Goal: Task Accomplishment & Management: Manage account settings

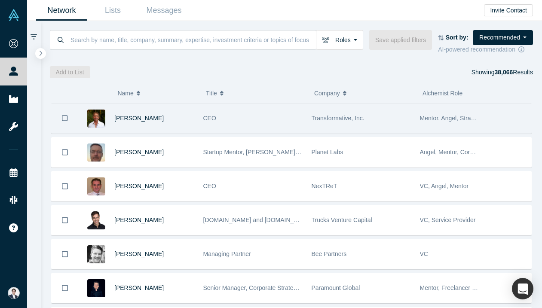
click at [214, 120] on span "CEO" at bounding box center [209, 118] width 13 height 7
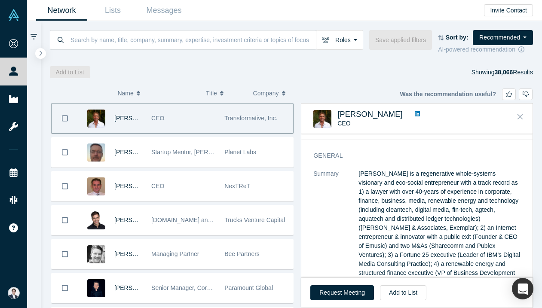
scroll to position [22, 0]
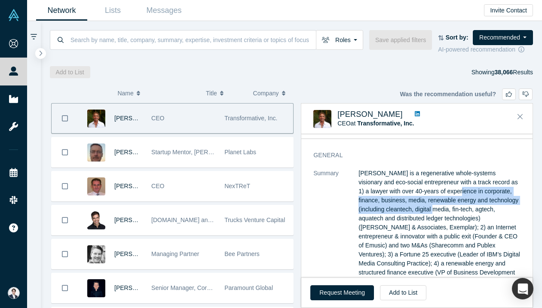
drag, startPoint x: 438, startPoint y: 193, endPoint x: 440, endPoint y: 211, distance: 18.2
click at [440, 211] on p "[PERSON_NAME] is a regenerative whole-systems visionary and eco-social entrepre…" at bounding box center [440, 236] width 162 height 135
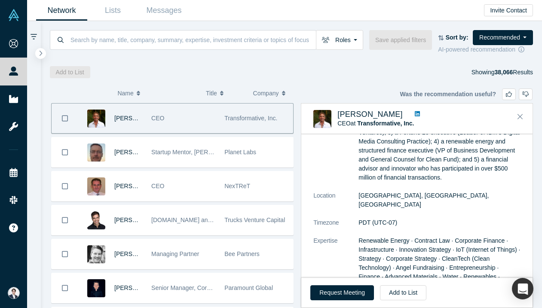
scroll to position [147, 0]
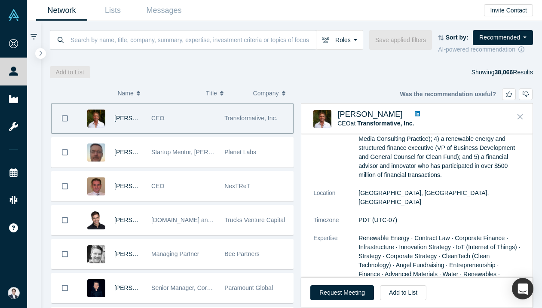
click at [415, 116] on icon at bounding box center [417, 113] width 5 height 5
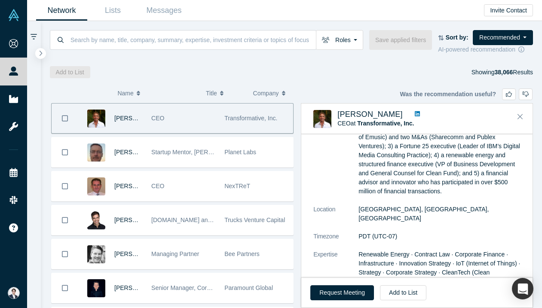
scroll to position [156, 0]
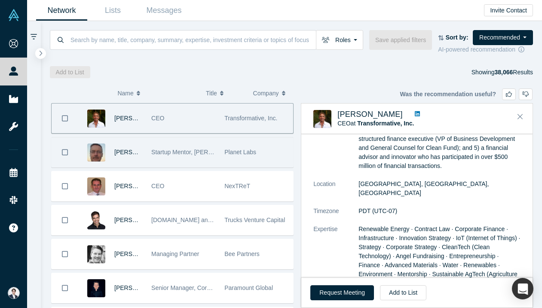
click at [218, 156] on div "Startup Mentor, [PERSON_NAME], & Ventures Advisor" at bounding box center [183, 153] width 73 height 30
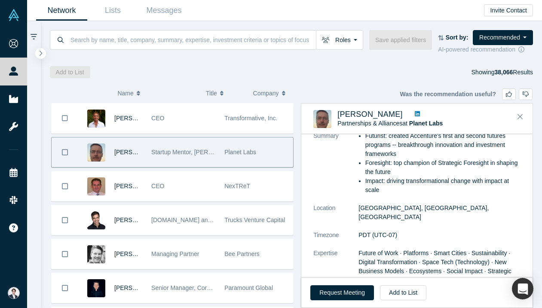
scroll to position [62, 0]
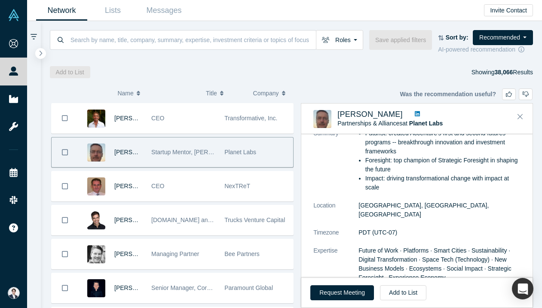
click at [412, 110] on link at bounding box center [417, 114] width 11 height 9
click at [404, 295] on button "Add to List" at bounding box center [403, 293] width 46 height 15
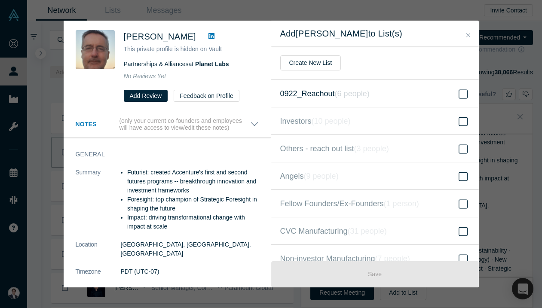
click at [385, 90] on label "0922_Reachout ( 6 people )" at bounding box center [375, 94] width 208 height 28
click at [0, 0] on input "0922_Reachout ( 6 people )" at bounding box center [0, 0] width 0 height 0
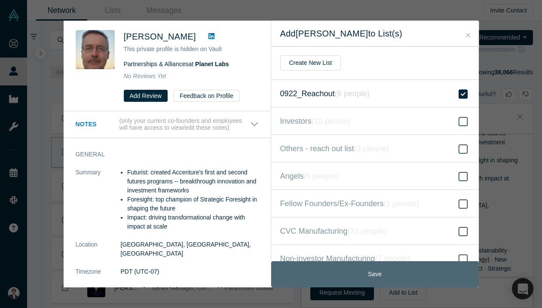
click at [360, 268] on button "Save" at bounding box center [375, 275] width 208 height 26
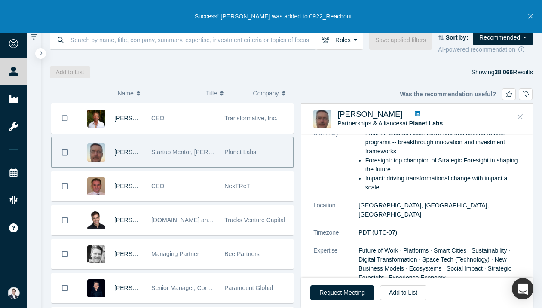
click at [518, 117] on icon "Close" at bounding box center [520, 117] width 5 height 8
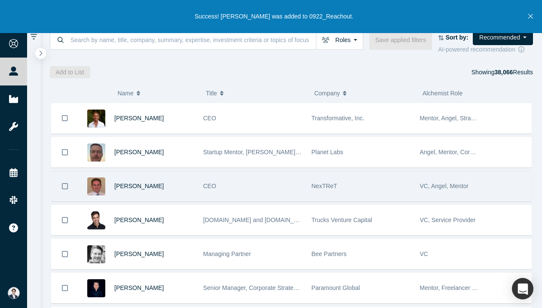
click at [293, 194] on div "CEO" at bounding box center [252, 187] width 99 height 30
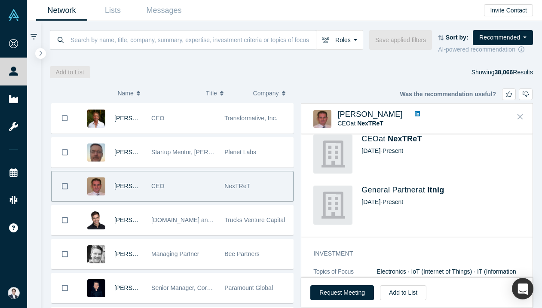
scroll to position [221, 0]
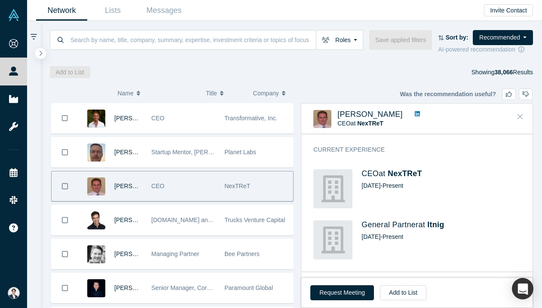
click at [518, 117] on icon "Close" at bounding box center [520, 117] width 5 height 8
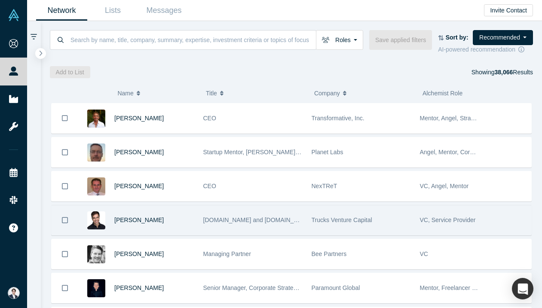
click at [353, 223] on span "Trucks Venture Capital" at bounding box center [342, 220] width 61 height 7
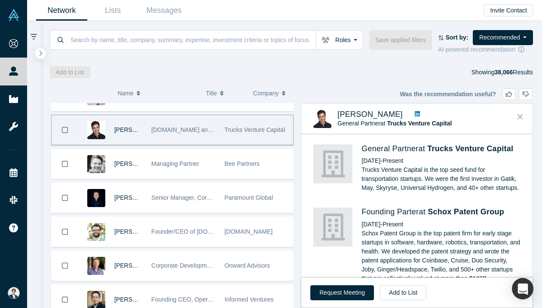
scroll to position [205, 0]
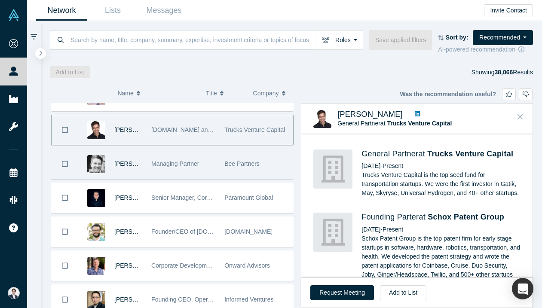
click at [210, 176] on div "Managing Partner" at bounding box center [183, 164] width 64 height 30
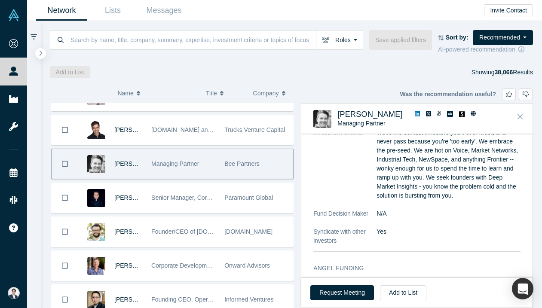
scroll to position [182, 0]
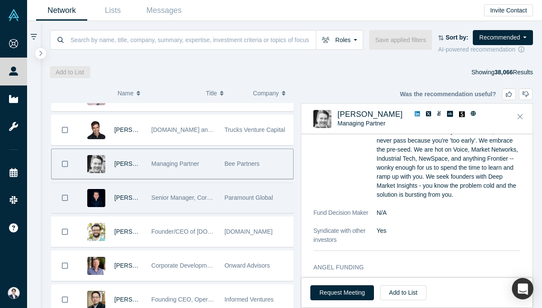
click at [183, 205] on div "Senior Manager, Corporate Strategy & Finance" at bounding box center [183, 198] width 64 height 30
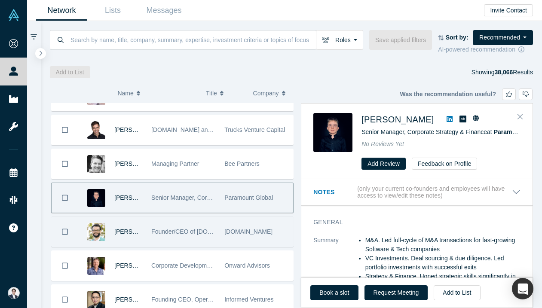
click at [191, 221] on div "Founder/CEO of [DOMAIN_NAME]" at bounding box center [183, 232] width 64 height 30
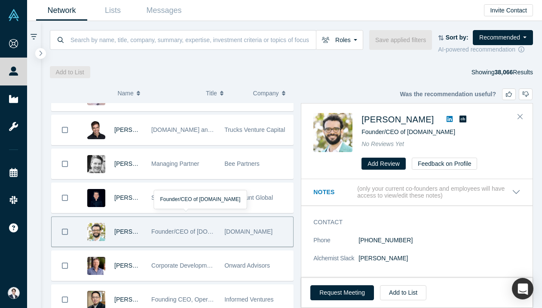
scroll to position [126, 0]
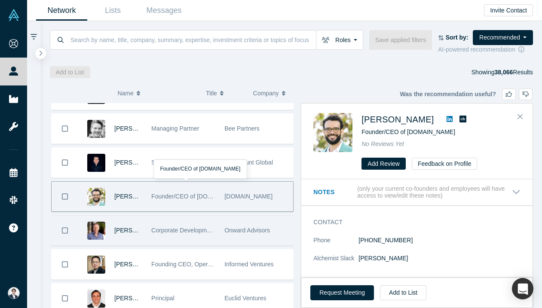
click at [215, 225] on div "Corporate Development Professional | ex-Visa, Autodesk, Synopsys, Bright Machin…" at bounding box center [183, 231] width 64 height 30
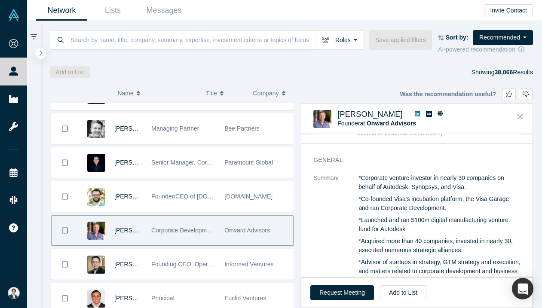
scroll to position [0, 0]
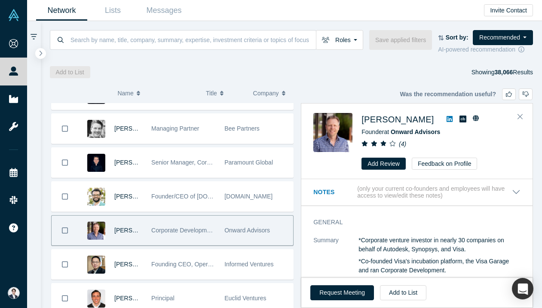
click at [447, 119] on icon at bounding box center [450, 119] width 6 height 7
click at [404, 296] on button "Add to List" at bounding box center [403, 293] width 46 height 15
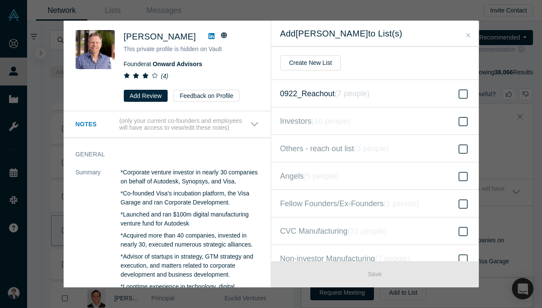
click at [345, 90] on icon "( 7 people )" at bounding box center [352, 93] width 35 height 9
click at [0, 0] on input "0922_Reachout ( 7 people )" at bounding box center [0, 0] width 0 height 0
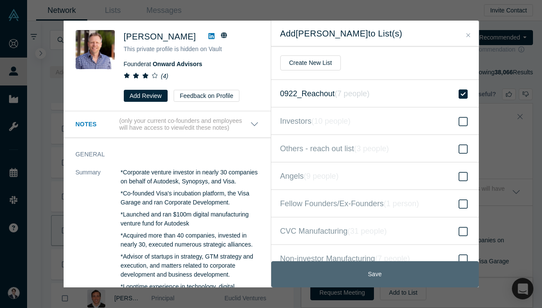
click at [391, 277] on button "Save" at bounding box center [375, 275] width 208 height 26
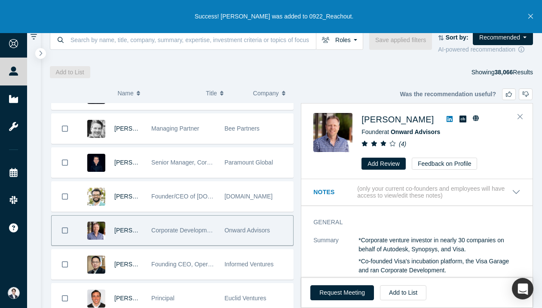
click at [505, 240] on p "*Corporate venture investor in nearly 30 companies on behalf of Autodesk, Synop…" at bounding box center [440, 245] width 162 height 18
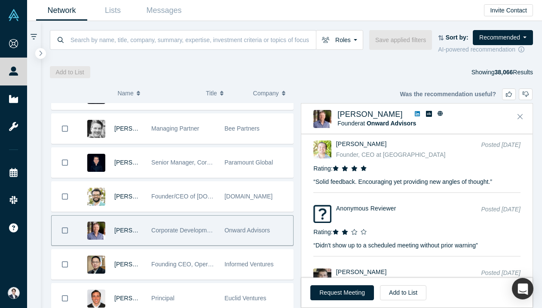
scroll to position [1578, 0]
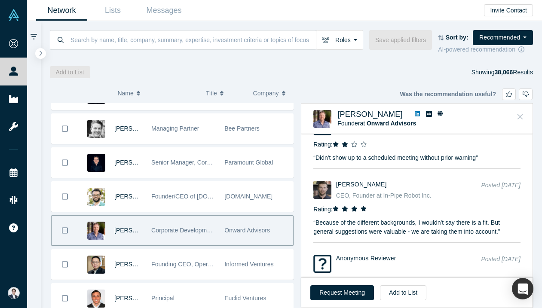
click at [523, 117] on icon "Close" at bounding box center [520, 117] width 5 height 8
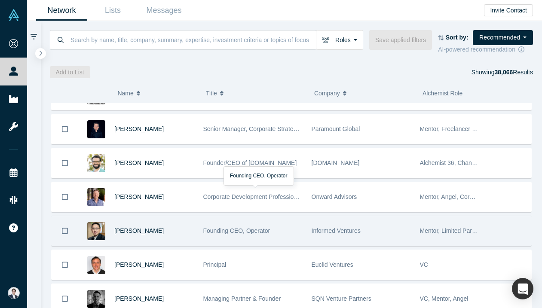
scroll to position [197, 0]
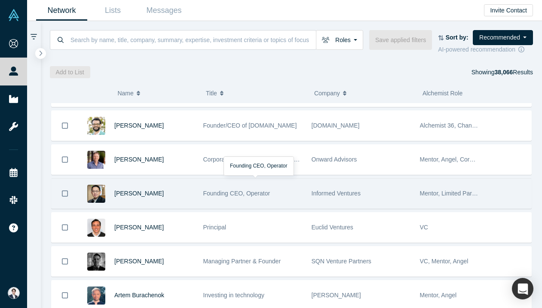
click at [300, 198] on div "Founding CEO, Operator" at bounding box center [252, 194] width 99 height 30
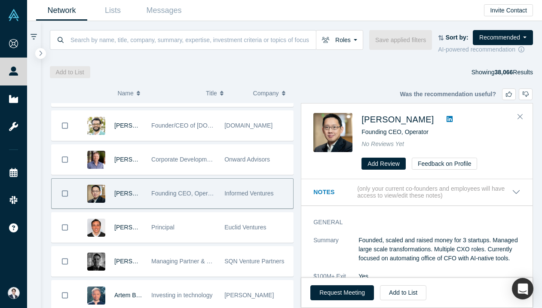
scroll to position [10, 0]
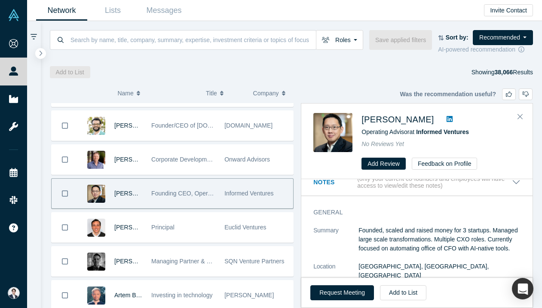
click at [443, 117] on link at bounding box center [449, 119] width 13 height 10
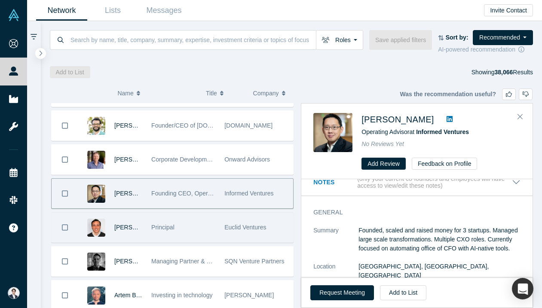
click at [190, 217] on div "Principal" at bounding box center [183, 228] width 64 height 30
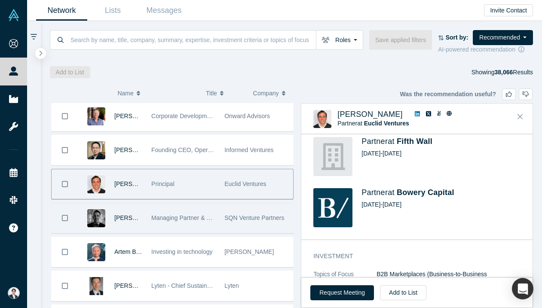
scroll to position [241, 0]
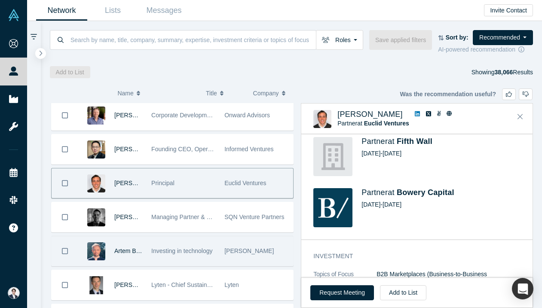
click at [199, 246] on div "Investing in technology" at bounding box center [183, 252] width 64 height 30
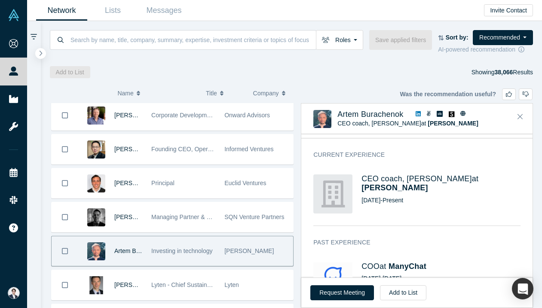
scroll to position [292, 0]
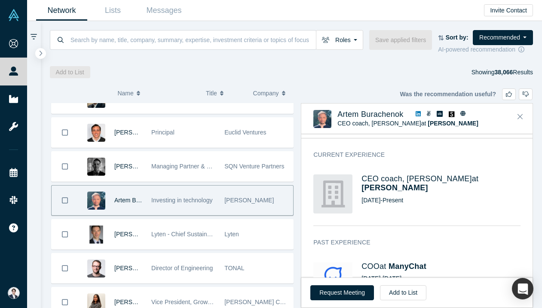
click at [208, 234] on span "Lyten - Chief Sustainability Officer" at bounding box center [196, 234] width 90 height 7
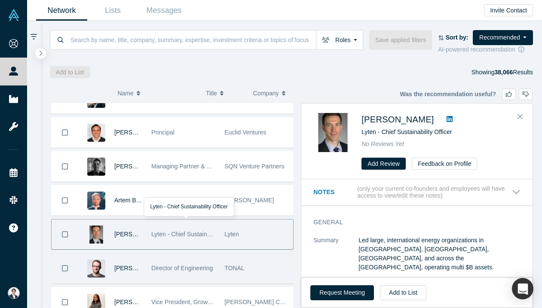
click at [220, 259] on div "TONAL" at bounding box center [256, 269] width 73 height 30
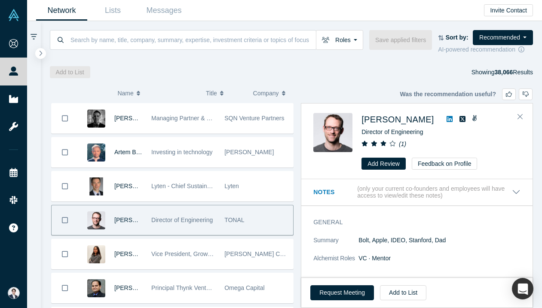
scroll to position [340, 0]
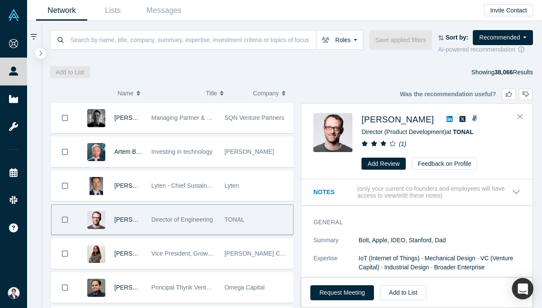
click at [220, 259] on div "[PERSON_NAME] Controls" at bounding box center [256, 254] width 73 height 30
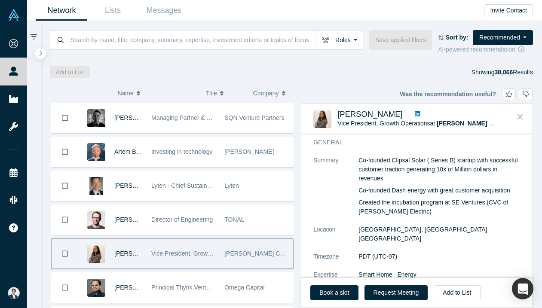
scroll to position [36, 0]
click at [423, 113] on link at bounding box center [417, 114] width 11 height 9
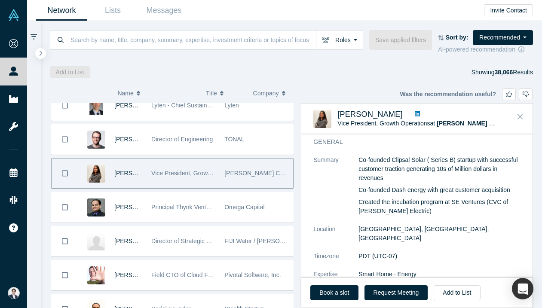
scroll to position [421, 0]
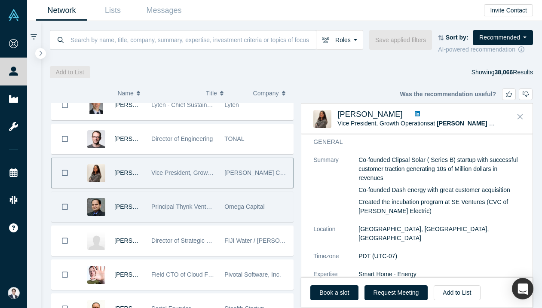
click at [242, 206] on span "Omega Capital" at bounding box center [245, 206] width 40 height 7
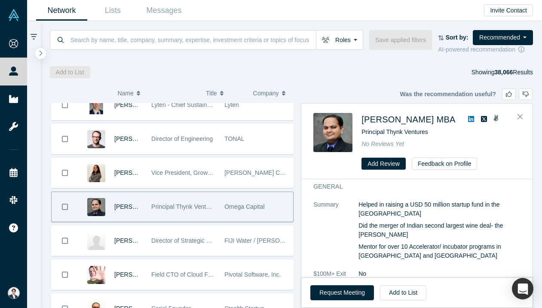
scroll to position [0, 0]
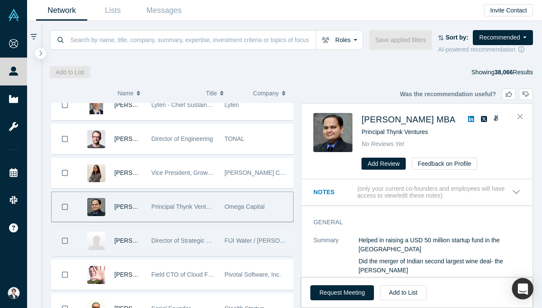
click at [246, 242] on span "FIJI Water / [PERSON_NAME] & Winery" at bounding box center [279, 240] width 108 height 7
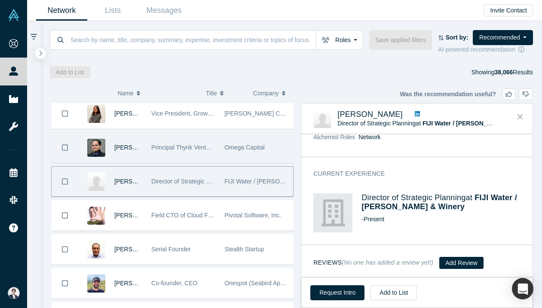
scroll to position [513, 0]
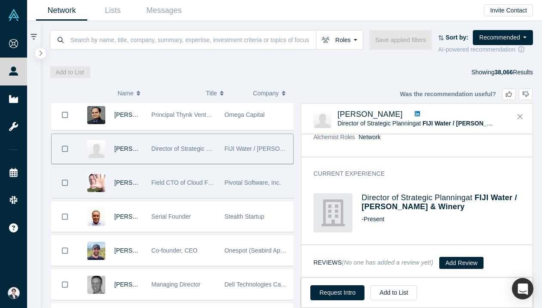
click at [250, 194] on div "Pivotal Software, Inc." at bounding box center [257, 183] width 64 height 30
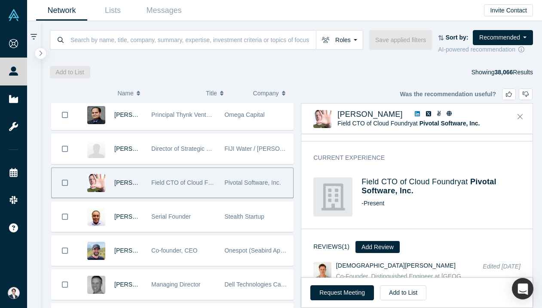
scroll to position [184, 0]
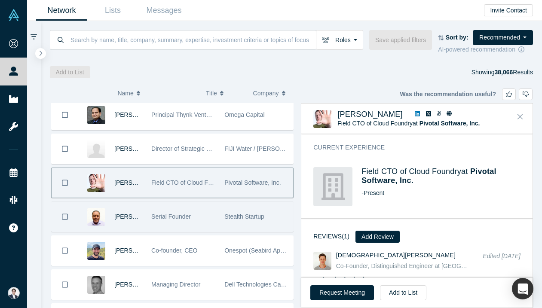
click at [210, 218] on div "Serial Founder" at bounding box center [183, 217] width 64 height 30
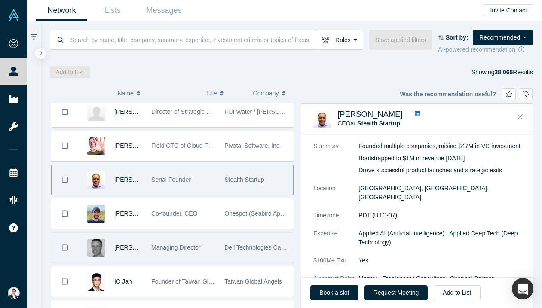
scroll to position [584, 0]
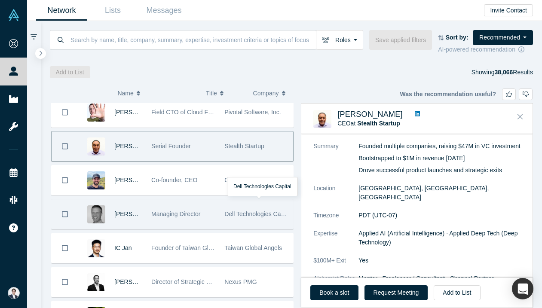
click at [252, 215] on span "Dell Technologies Capital" at bounding box center [259, 214] width 68 height 7
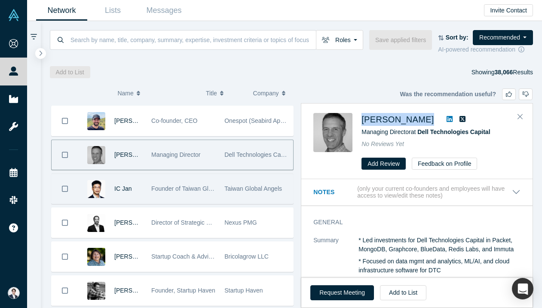
scroll to position [670, 0]
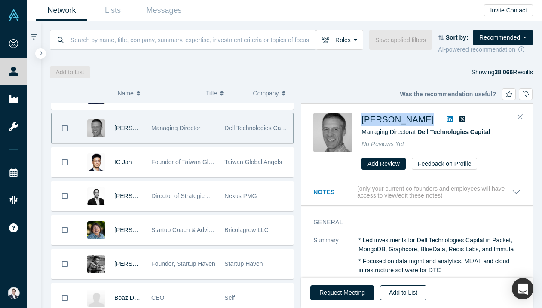
click at [407, 286] on button "Add to List" at bounding box center [403, 293] width 46 height 15
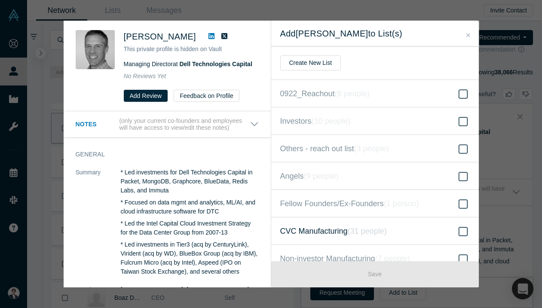
scroll to position [11, 0]
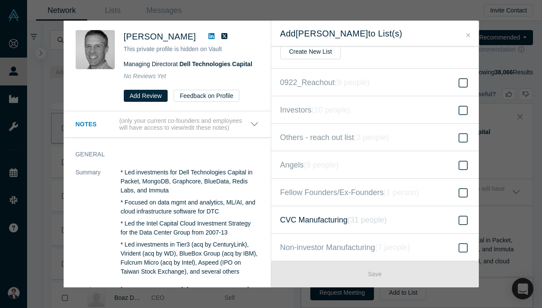
click at [376, 217] on icon "( 31 people )" at bounding box center [367, 220] width 39 height 9
click at [0, 0] on input "CVC Manufacturing ( 31 people )" at bounding box center [0, 0] width 0 height 0
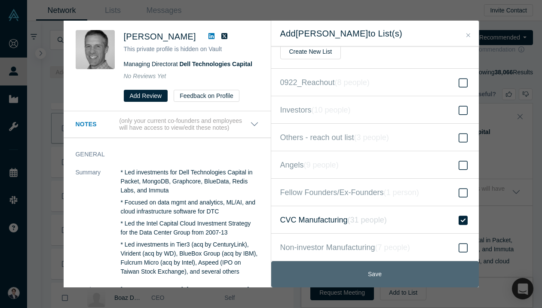
click at [382, 279] on button "Save" at bounding box center [375, 275] width 208 height 26
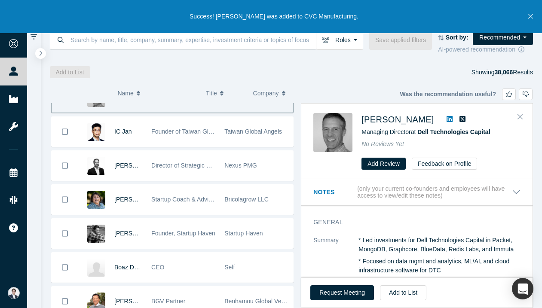
scroll to position [708, 0]
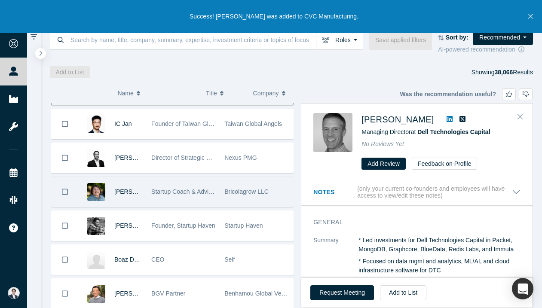
click at [240, 194] on span "Bricolagrow LLC" at bounding box center [247, 191] width 44 height 7
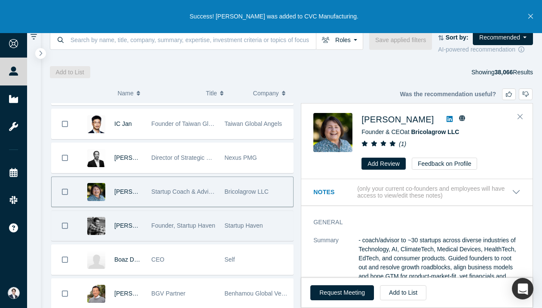
click at [240, 215] on div "Startup Haven" at bounding box center [257, 226] width 64 height 30
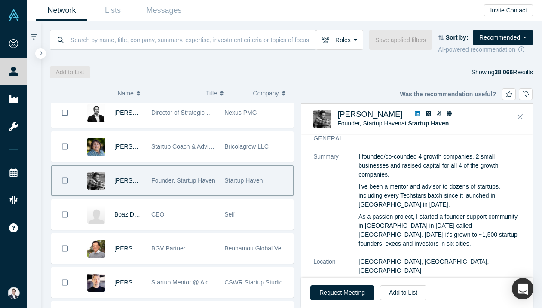
scroll to position [772, 0]
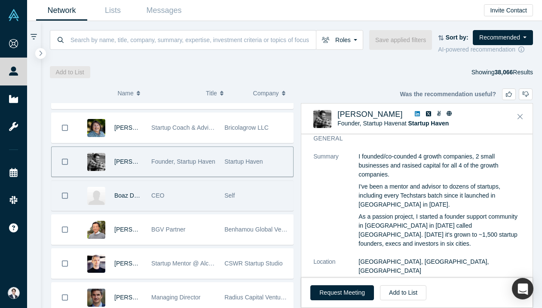
click at [235, 198] on div "Self" at bounding box center [257, 196] width 64 height 30
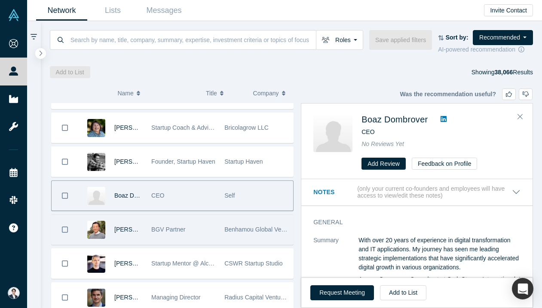
click at [235, 236] on div "Benhamou Global Ventures" at bounding box center [257, 230] width 64 height 30
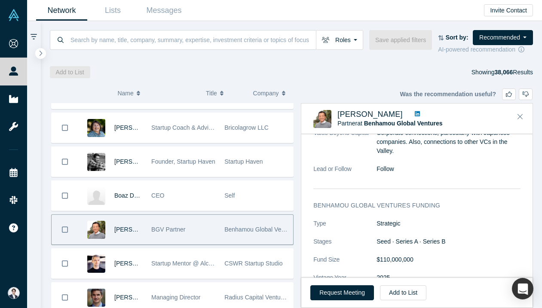
scroll to position [642, 0]
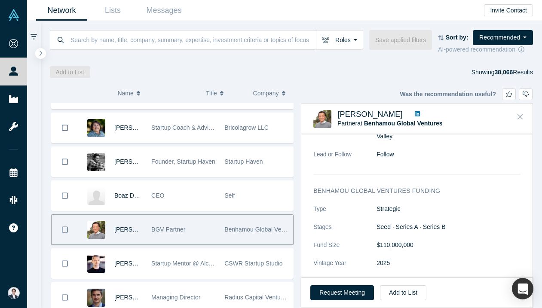
click at [417, 112] on icon at bounding box center [417, 113] width 5 height 5
click at [402, 292] on button "Add to List" at bounding box center [403, 293] width 46 height 15
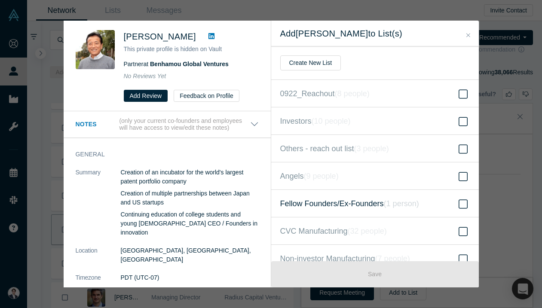
scroll to position [11, 0]
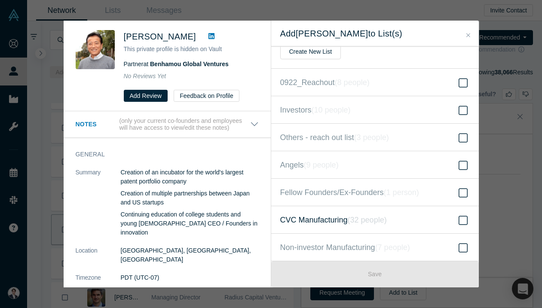
click at [364, 224] on span "CVC Manufacturing ( 32 people )" at bounding box center [333, 220] width 107 height 12
click at [0, 0] on input "CVC Manufacturing ( 32 people )" at bounding box center [0, 0] width 0 height 0
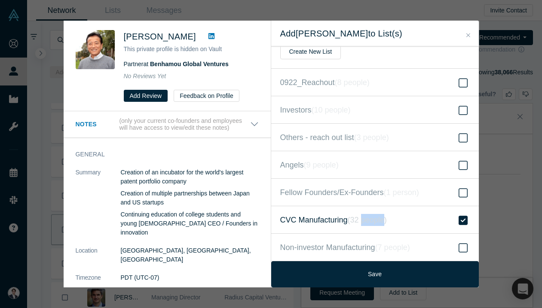
click at [364, 224] on span "CVC Manufacturing ( 32 people )" at bounding box center [333, 220] width 107 height 12
click at [0, 0] on input "CVC Manufacturing ( 32 people )" at bounding box center [0, 0] width 0 height 0
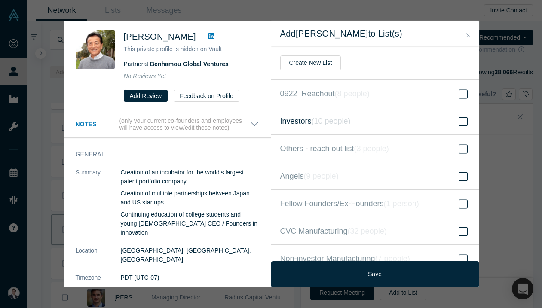
click at [379, 130] on label "Investors ( 10 people )" at bounding box center [375, 122] width 208 height 28
click at [0, 0] on input "Investors ( 10 people )" at bounding box center [0, 0] width 0 height 0
click at [379, 130] on label "Investors ( 10 people )" at bounding box center [375, 122] width 208 height 28
click at [0, 0] on input "Investors ( 10 people )" at bounding box center [0, 0] width 0 height 0
click at [379, 130] on label "Investors ( 10 people )" at bounding box center [375, 122] width 208 height 28
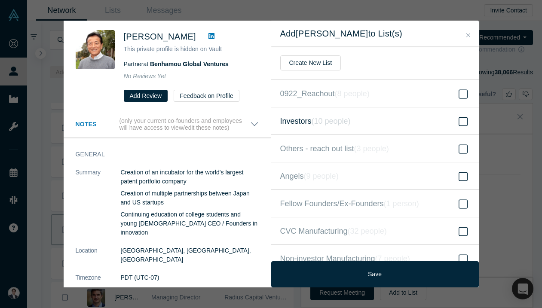
click at [0, 0] on input "Investors ( 10 people )" at bounding box center [0, 0] width 0 height 0
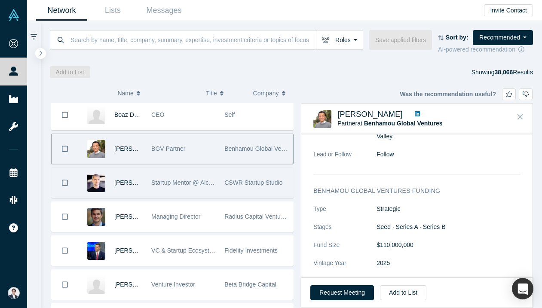
scroll to position [855, 0]
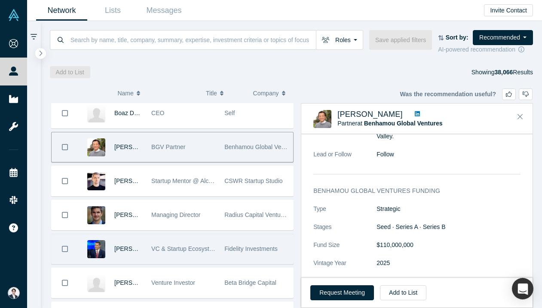
click at [237, 251] on span "Fidelity Investments" at bounding box center [251, 249] width 53 height 7
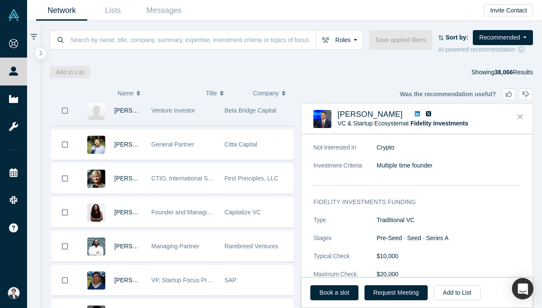
scroll to position [1028, 0]
click at [219, 216] on div "Founder and Managing Partner" at bounding box center [183, 212] width 73 height 30
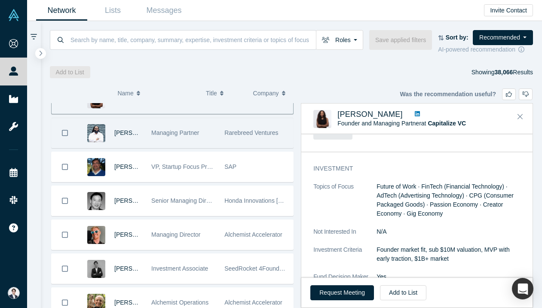
scroll to position [1142, 0]
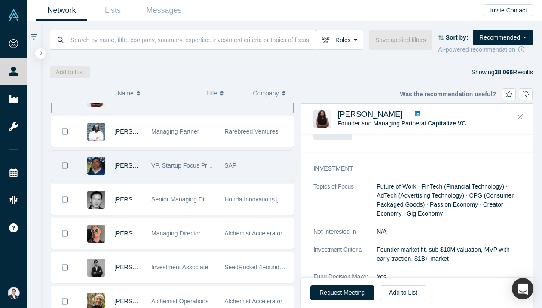
click at [246, 168] on div "SAP" at bounding box center [257, 166] width 64 height 30
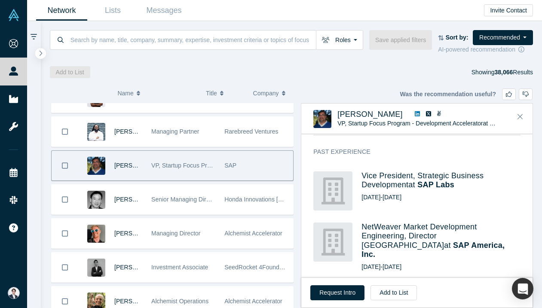
scroll to position [334, 0]
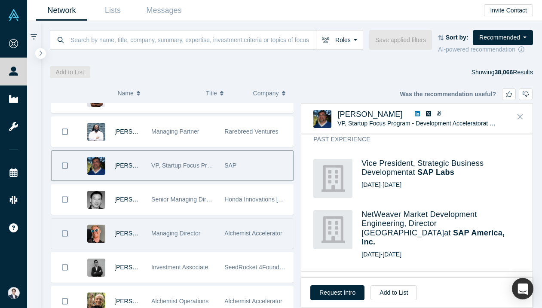
click at [218, 233] on div "Managing Director" at bounding box center [183, 234] width 73 height 30
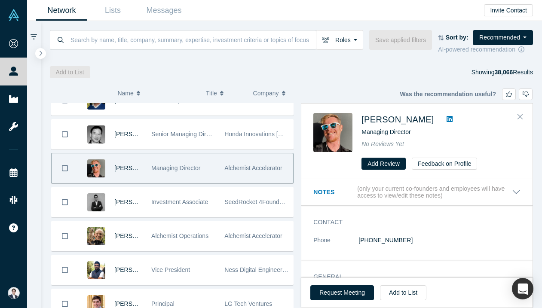
scroll to position [1215, 0]
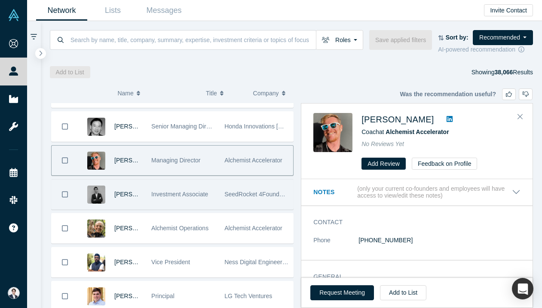
click at [220, 181] on div "SeedRocket 4Founders Capital" at bounding box center [256, 195] width 73 height 30
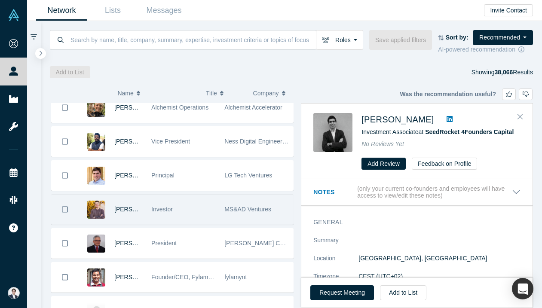
scroll to position [1343, 0]
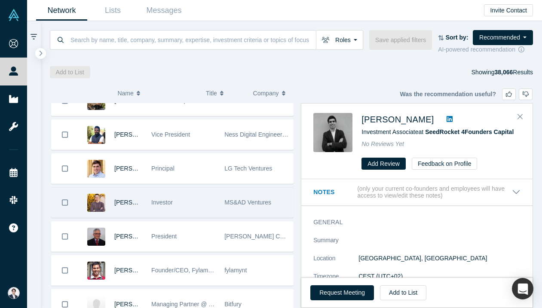
click at [219, 211] on div "Investor" at bounding box center [183, 203] width 73 height 30
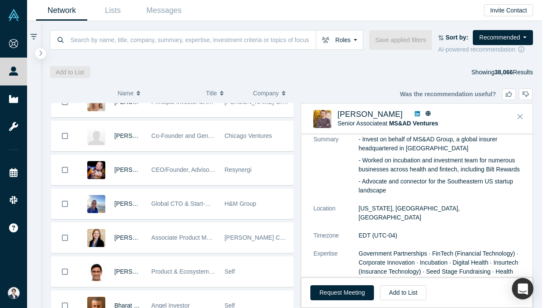
scroll to position [1921, 0]
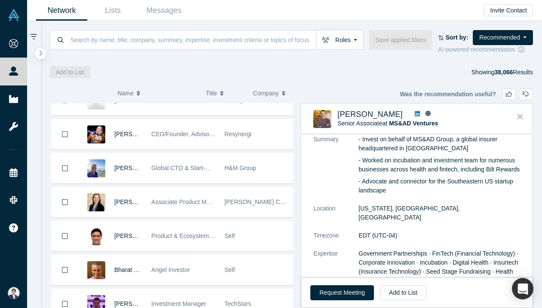
click at [247, 206] on div "[PERSON_NAME] Controls" at bounding box center [257, 203] width 64 height 30
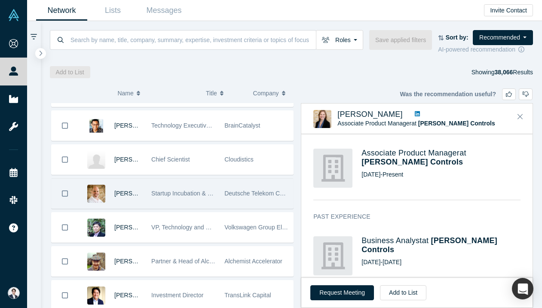
scroll to position [2647, 0]
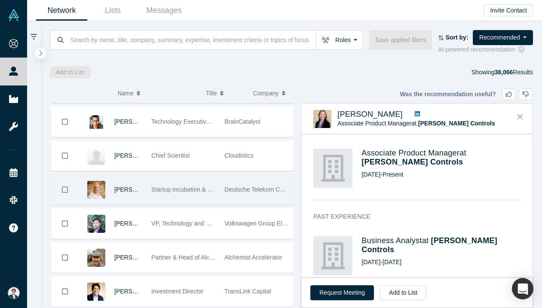
click at [218, 219] on div "VP, Technology and Strategy" at bounding box center [183, 224] width 73 height 30
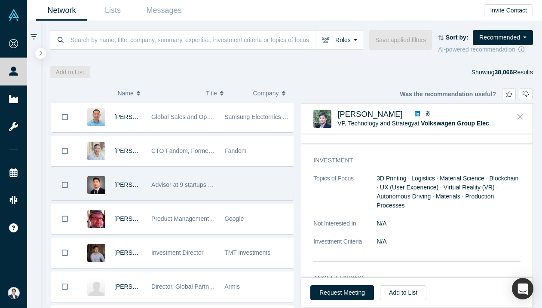
scroll to position [2894, 0]
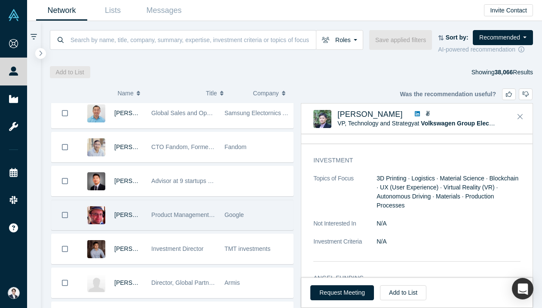
click at [228, 220] on div "Google" at bounding box center [257, 215] width 64 height 30
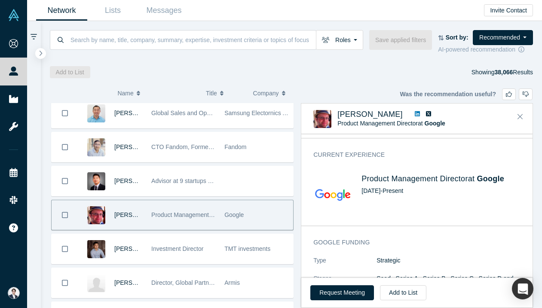
scroll to position [171, 0]
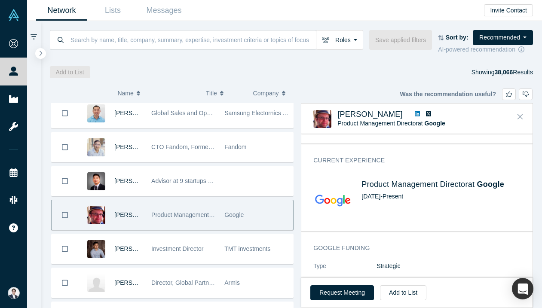
click at [420, 112] on icon at bounding box center [417, 113] width 5 height 5
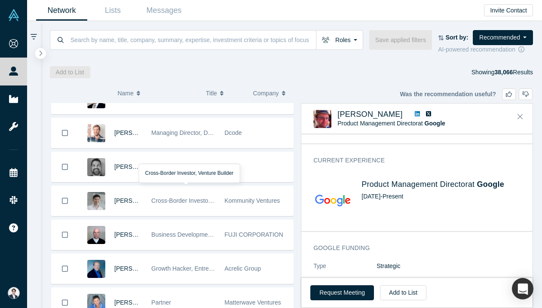
scroll to position [3114, 0]
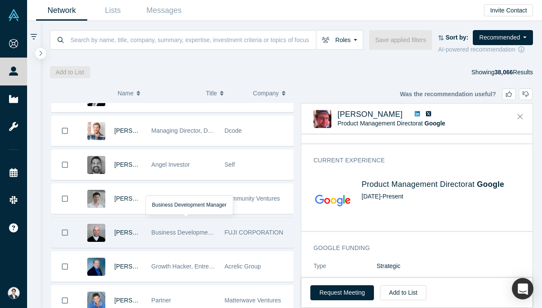
click at [211, 232] on span "Business Development Manager" at bounding box center [194, 232] width 87 height 7
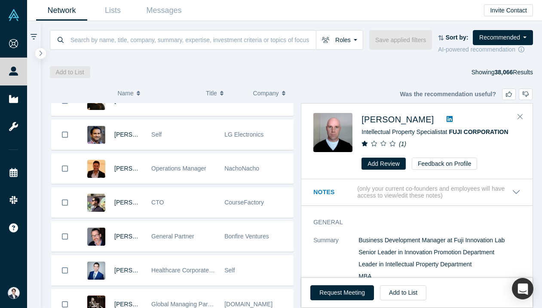
scroll to position [4140, 0]
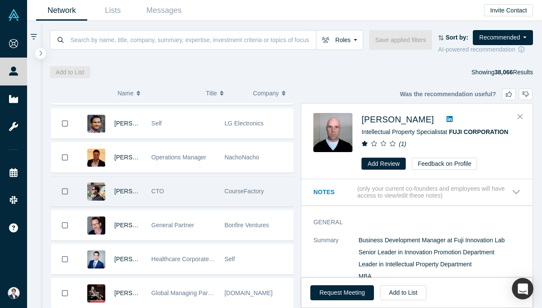
click at [223, 197] on div "CourseFactory" at bounding box center [256, 192] width 73 height 30
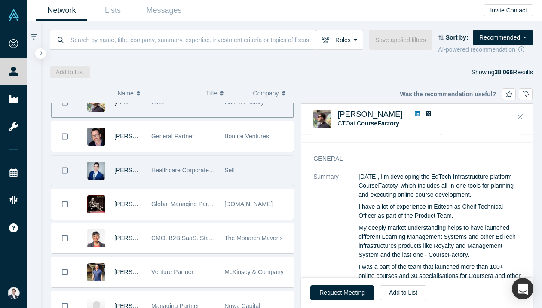
scroll to position [4234, 0]
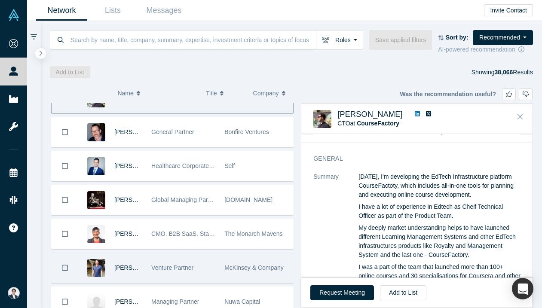
click at [268, 268] on span "McKinsey & Company" at bounding box center [254, 268] width 59 height 7
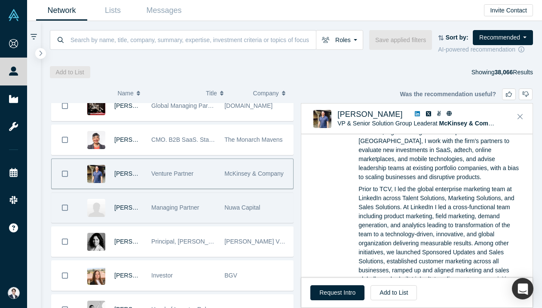
scroll to position [4329, 0]
click at [221, 240] on div "[PERSON_NAME] Ventures" at bounding box center [256, 241] width 73 height 30
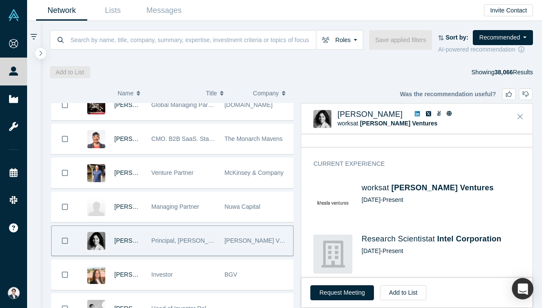
scroll to position [1291, 0]
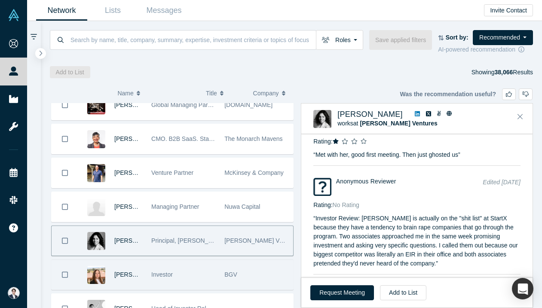
click at [213, 279] on div "Investor" at bounding box center [183, 275] width 64 height 30
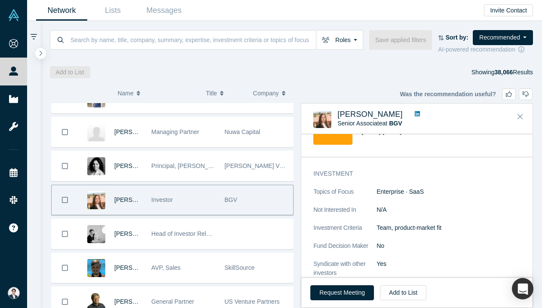
scroll to position [490, 0]
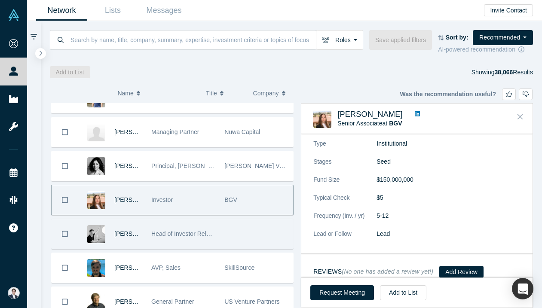
click at [226, 227] on div at bounding box center [256, 234] width 73 height 30
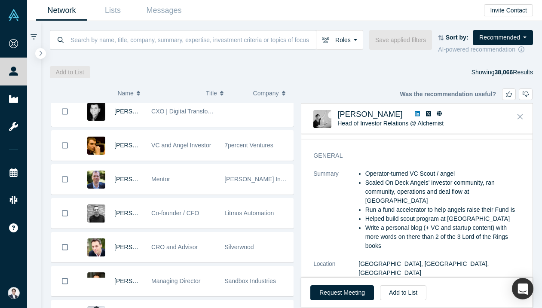
scroll to position [5452, 0]
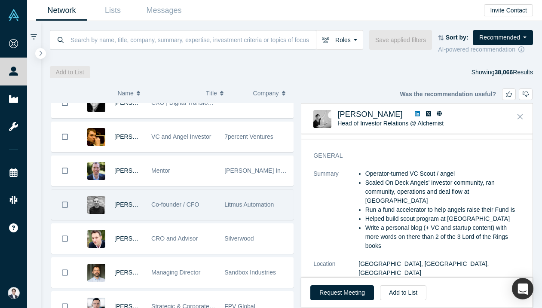
click at [224, 217] on div "Litmus Automation" at bounding box center [256, 205] width 73 height 30
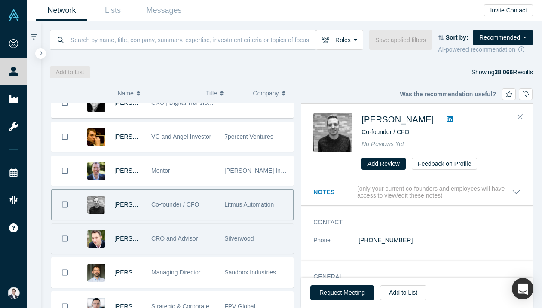
click at [225, 252] on div "Silverwood" at bounding box center [257, 239] width 64 height 30
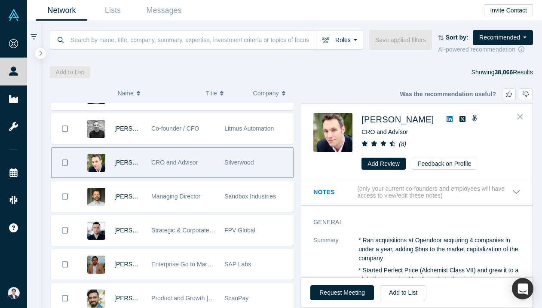
scroll to position [5529, 0]
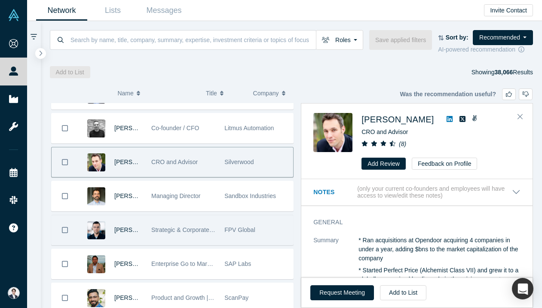
click at [227, 241] on div "FPV Global" at bounding box center [257, 230] width 64 height 30
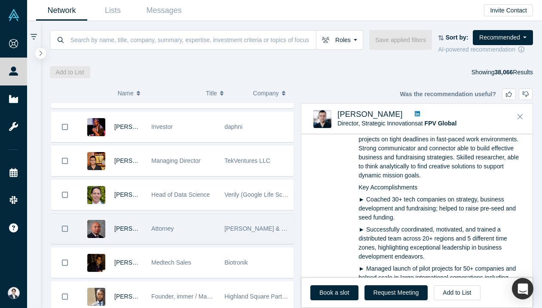
scroll to position [5870, 0]
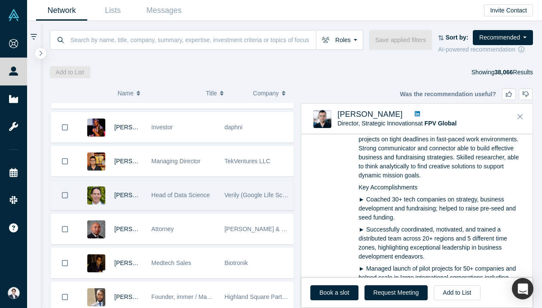
click at [259, 200] on div "Verily (Google Life Sciences)" at bounding box center [257, 196] width 64 height 30
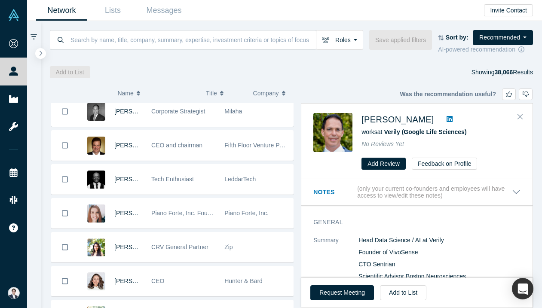
scroll to position [6138, 0]
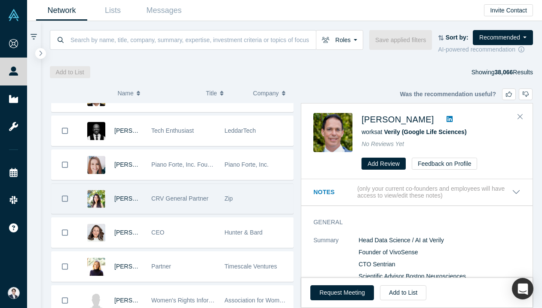
click at [240, 200] on div "Zip" at bounding box center [257, 199] width 64 height 30
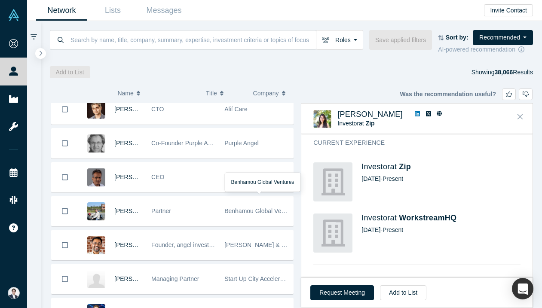
scroll to position [6367, 0]
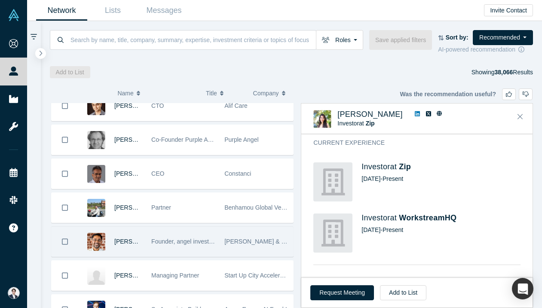
click at [245, 244] on span "[PERSON_NAME] & Company" at bounding box center [266, 241] width 83 height 7
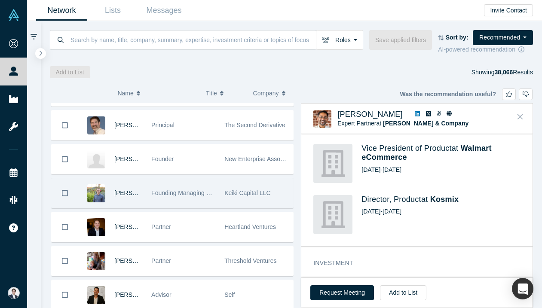
scroll to position [7273, 0]
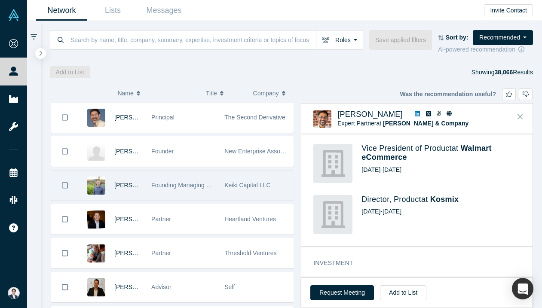
click at [255, 234] on div "Heartland Ventures" at bounding box center [257, 220] width 64 height 30
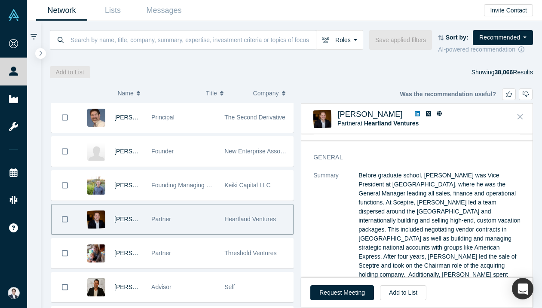
scroll to position [21, 0]
click at [418, 116] on icon at bounding box center [417, 113] width 5 height 5
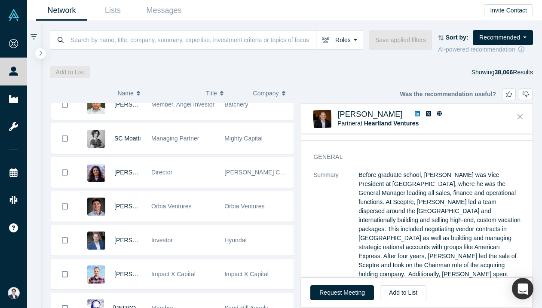
scroll to position [7525, 0]
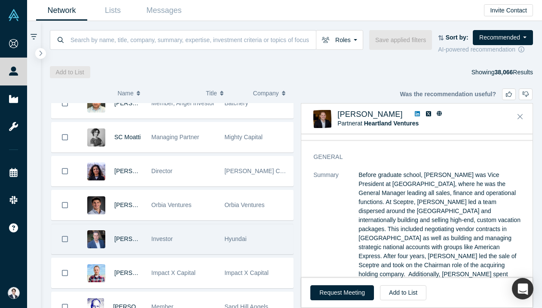
click at [192, 240] on div "Investor" at bounding box center [183, 240] width 64 height 30
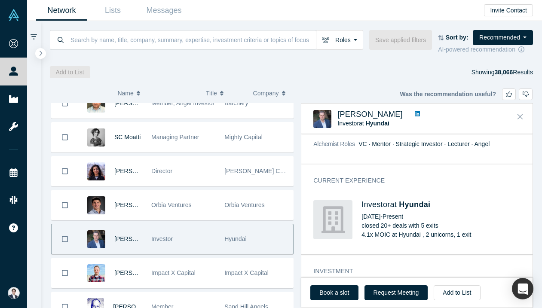
scroll to position [107, 0]
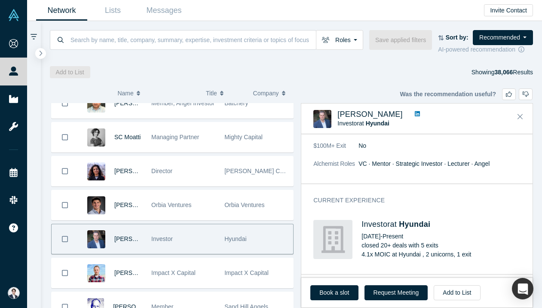
click at [415, 116] on icon at bounding box center [417, 114] width 5 height 6
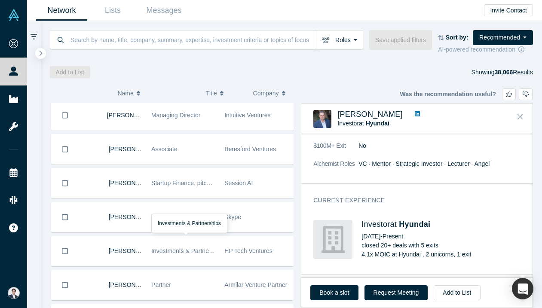
scroll to position [8365, 0]
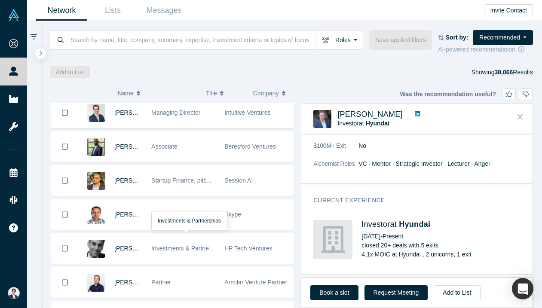
click at [212, 262] on div "Investments & Partnerships" at bounding box center [183, 249] width 64 height 30
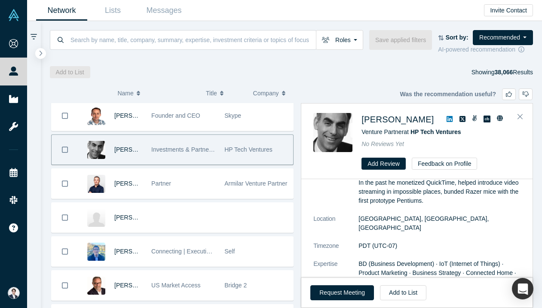
scroll to position [0, 0]
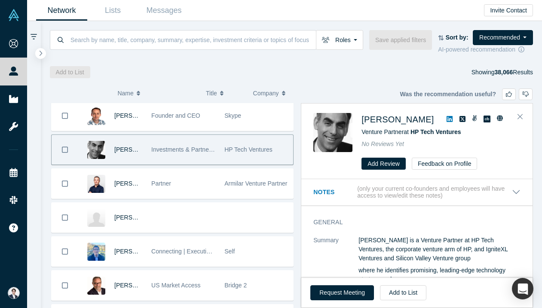
click at [453, 118] on icon at bounding box center [450, 119] width 6 height 6
click at [397, 286] on button "Add to List" at bounding box center [403, 293] width 46 height 15
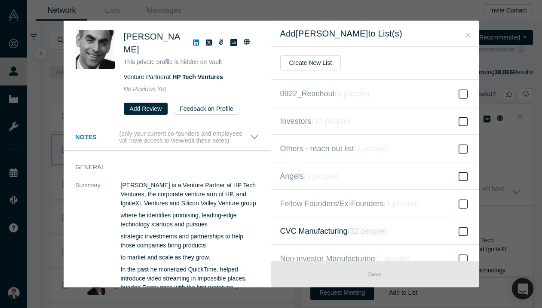
click at [370, 229] on icon "( 32 people )" at bounding box center [367, 231] width 39 height 9
click at [0, 0] on input "CVC Manufacturing ( 32 people )" at bounding box center [0, 0] width 0 height 0
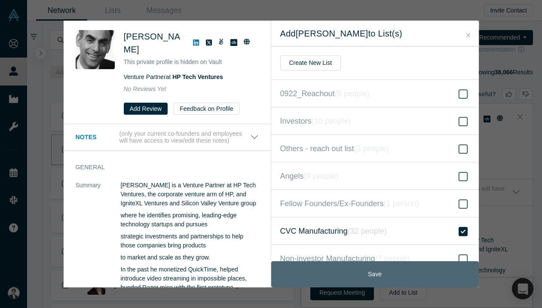
click at [368, 268] on button "Save" at bounding box center [375, 275] width 208 height 26
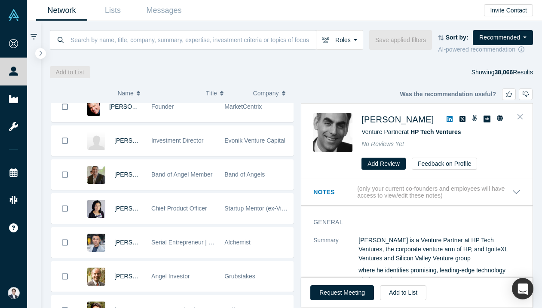
scroll to position [9529, 0]
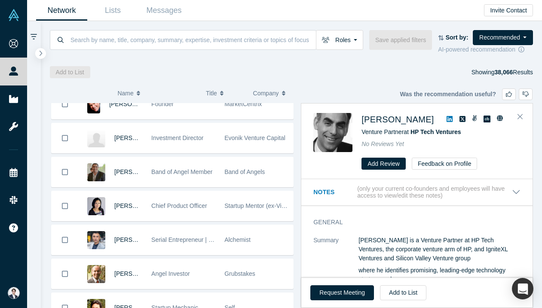
click at [247, 213] on div "Startup Mentor (ex-Visa, ex-PayPal)" at bounding box center [257, 206] width 64 height 30
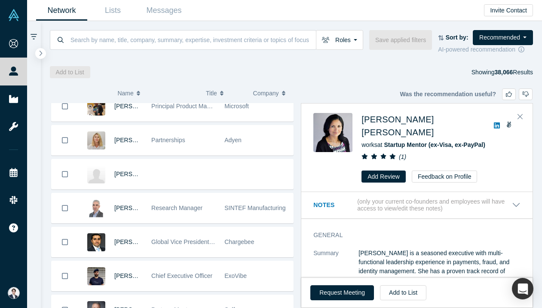
scroll to position [9901, 0]
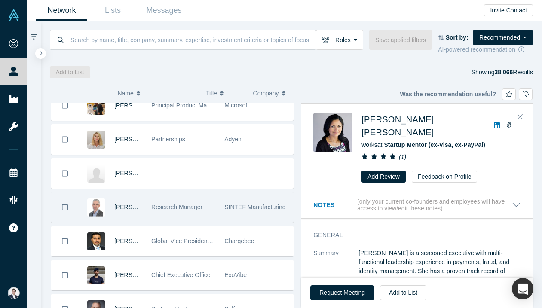
click at [246, 221] on div "SINTEF Manufacturing" at bounding box center [257, 208] width 64 height 30
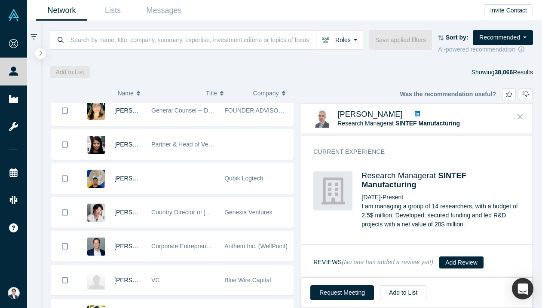
scroll to position [10475, 0]
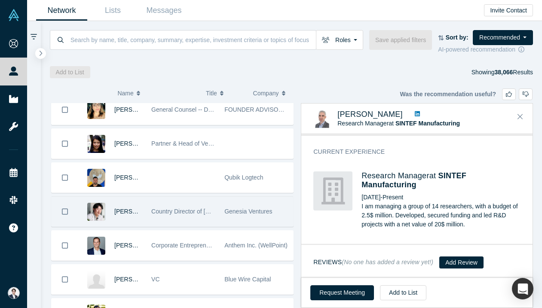
click at [249, 219] on div "Genesia Ventures" at bounding box center [257, 212] width 64 height 30
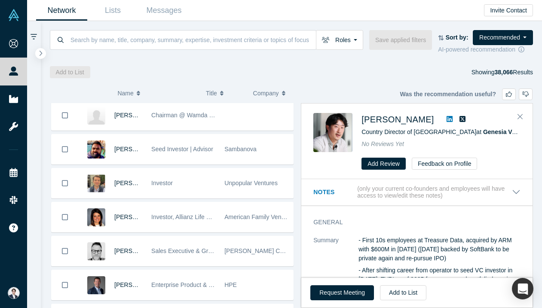
scroll to position [11863, 0]
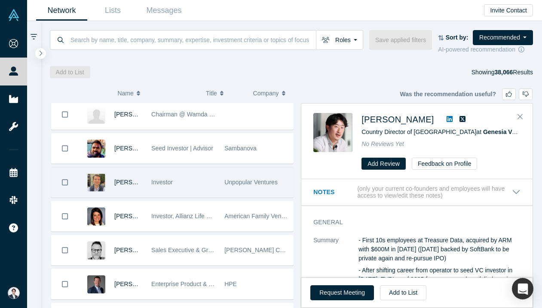
click at [248, 192] on div "Unpopular Ventures" at bounding box center [257, 183] width 64 height 30
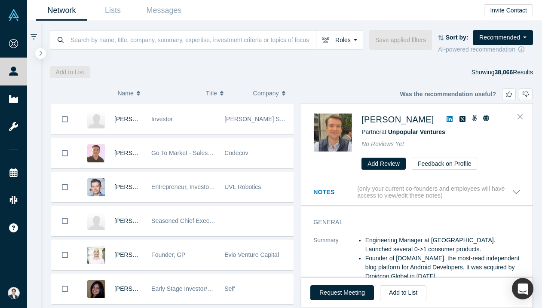
scroll to position [12811, 0]
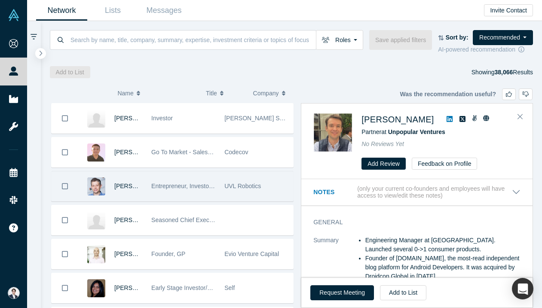
click at [251, 195] on div "UVL Robotics" at bounding box center [257, 187] width 64 height 30
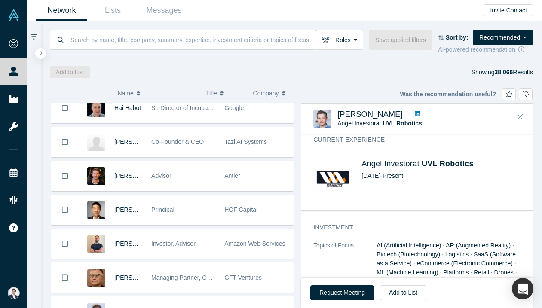
scroll to position [13095, 0]
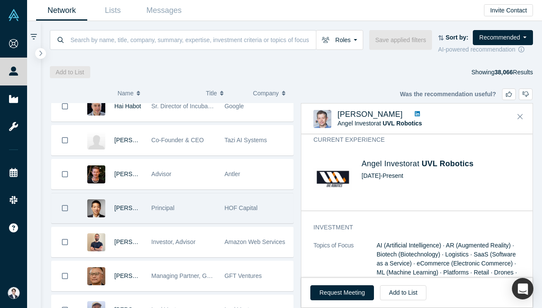
click at [216, 215] on div "Principal" at bounding box center [183, 209] width 73 height 30
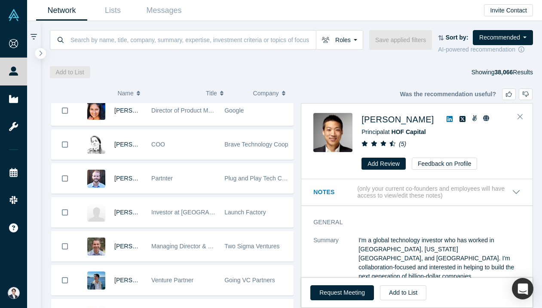
scroll to position [15549, 0]
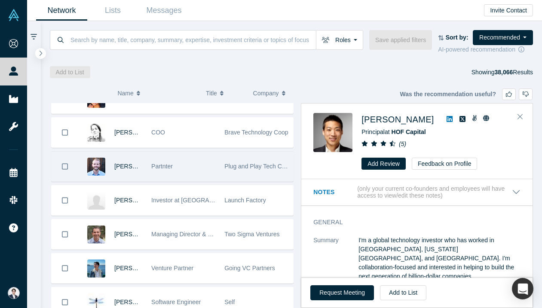
click at [231, 171] on div "Plug and Play Tech Center" at bounding box center [257, 167] width 64 height 30
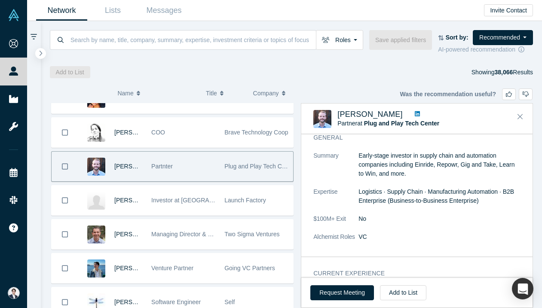
scroll to position [43, 0]
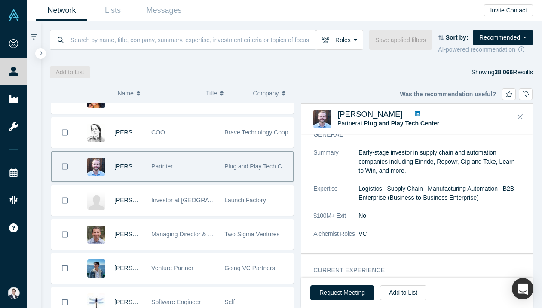
click at [415, 114] on icon at bounding box center [417, 113] width 5 height 5
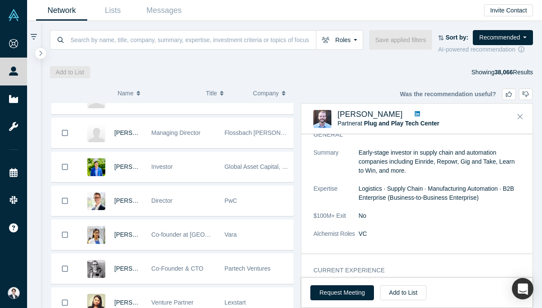
scroll to position [16433, 0]
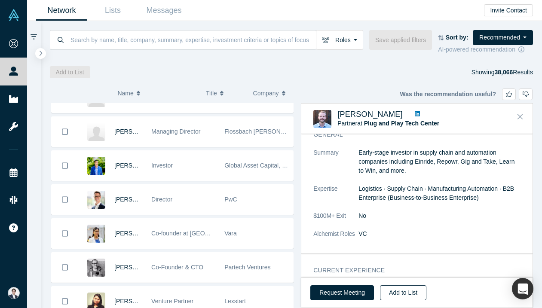
click at [414, 295] on button "Add to List" at bounding box center [403, 293] width 46 height 15
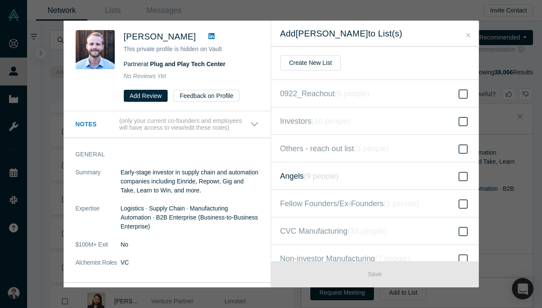
scroll to position [11, 0]
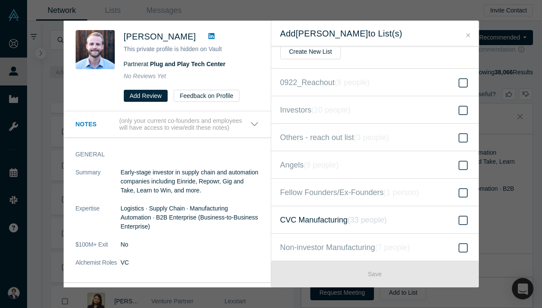
click at [350, 218] on icon "( 33 people )" at bounding box center [367, 220] width 39 height 9
click at [0, 0] on input "CVC Manufacturing ( 33 people )" at bounding box center [0, 0] width 0 height 0
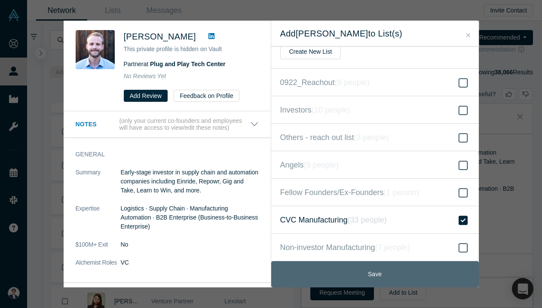
click at [348, 271] on button "Save" at bounding box center [375, 275] width 208 height 26
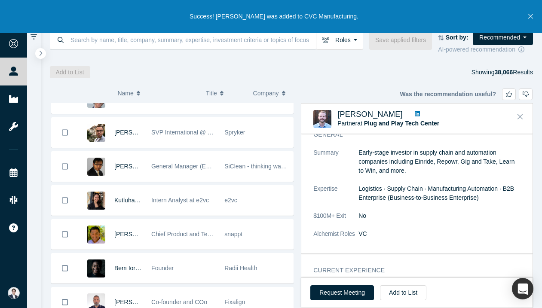
scroll to position [16799, 0]
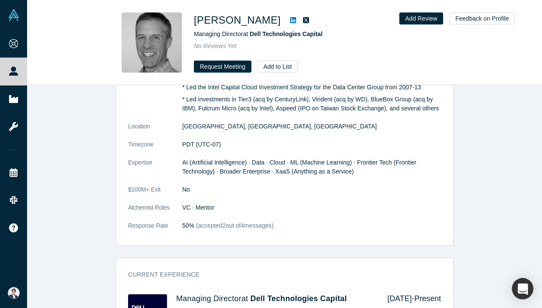
scroll to position [510, 0]
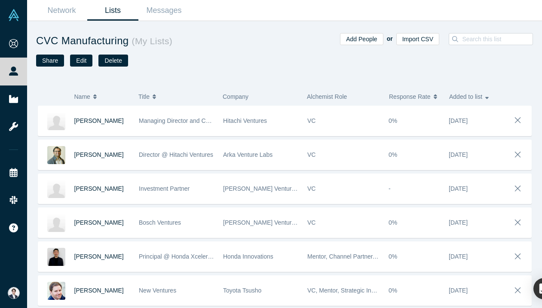
scroll to position [851, 0]
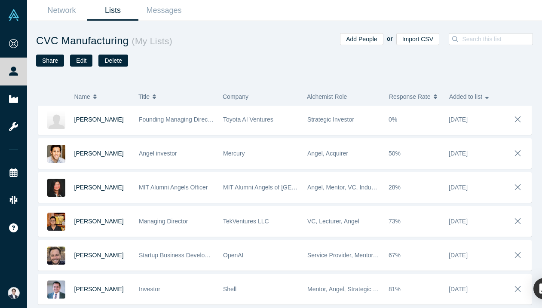
click at [92, 18] on link "Lists" at bounding box center [112, 10] width 51 height 20
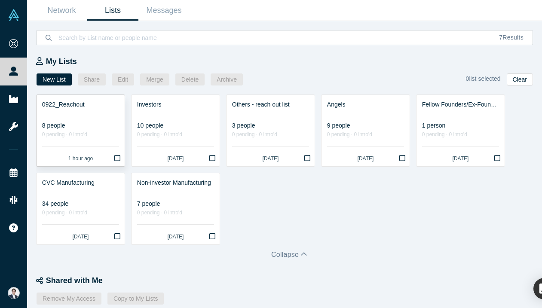
click at [86, 101] on div "0922_Reachout" at bounding box center [80, 104] width 77 height 9
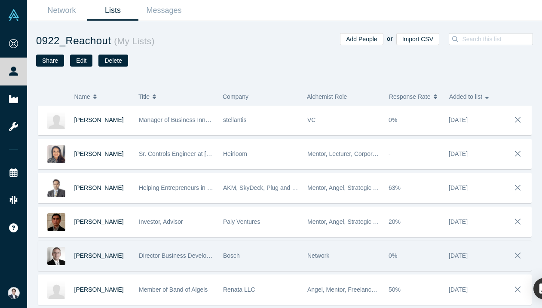
scroll to position [69, 0]
